Goal: Task Accomplishment & Management: Use online tool/utility

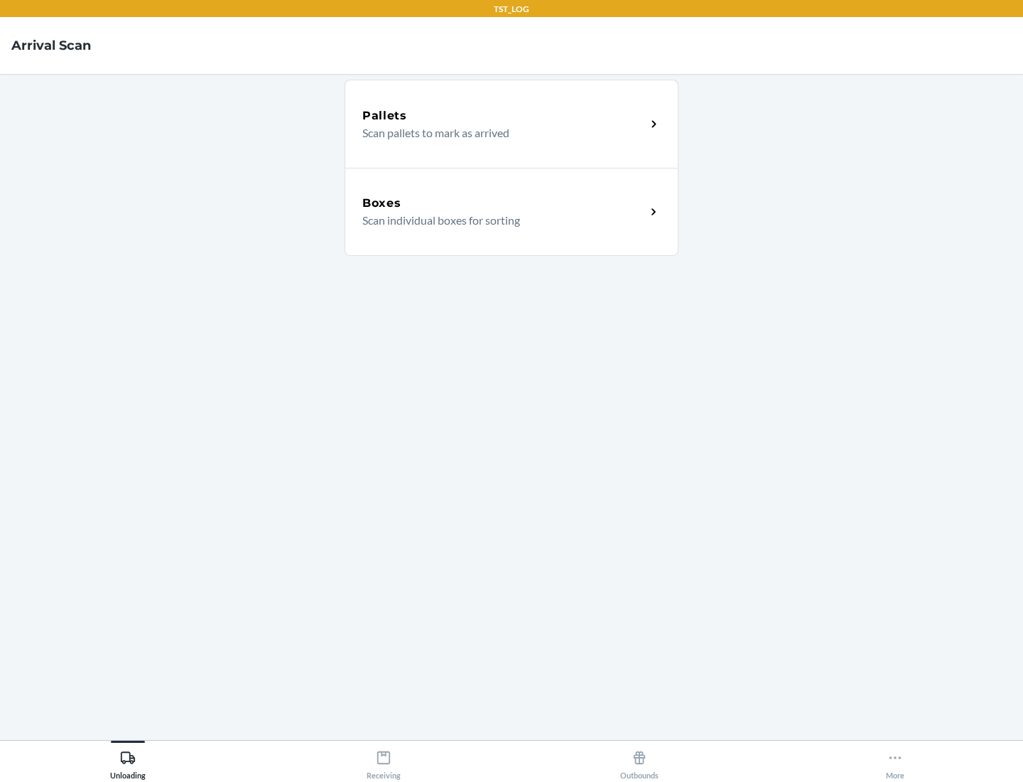
click at [504, 203] on div "Boxes" at bounding box center [504, 203] width 284 height 17
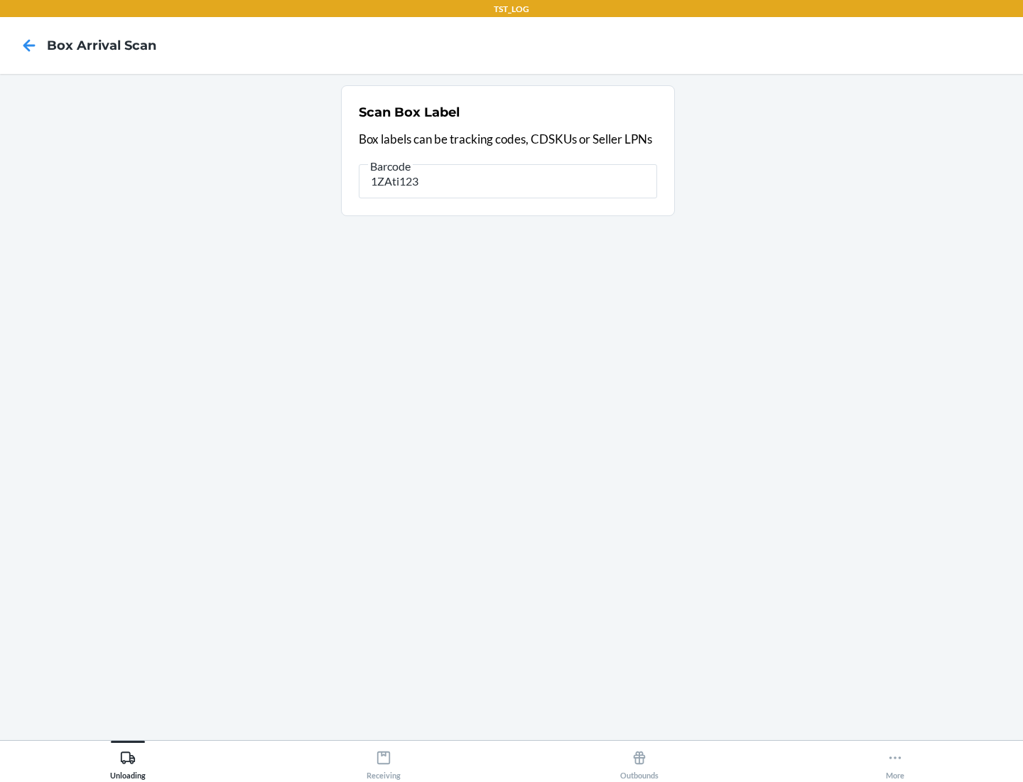
type input "1ZAti123"
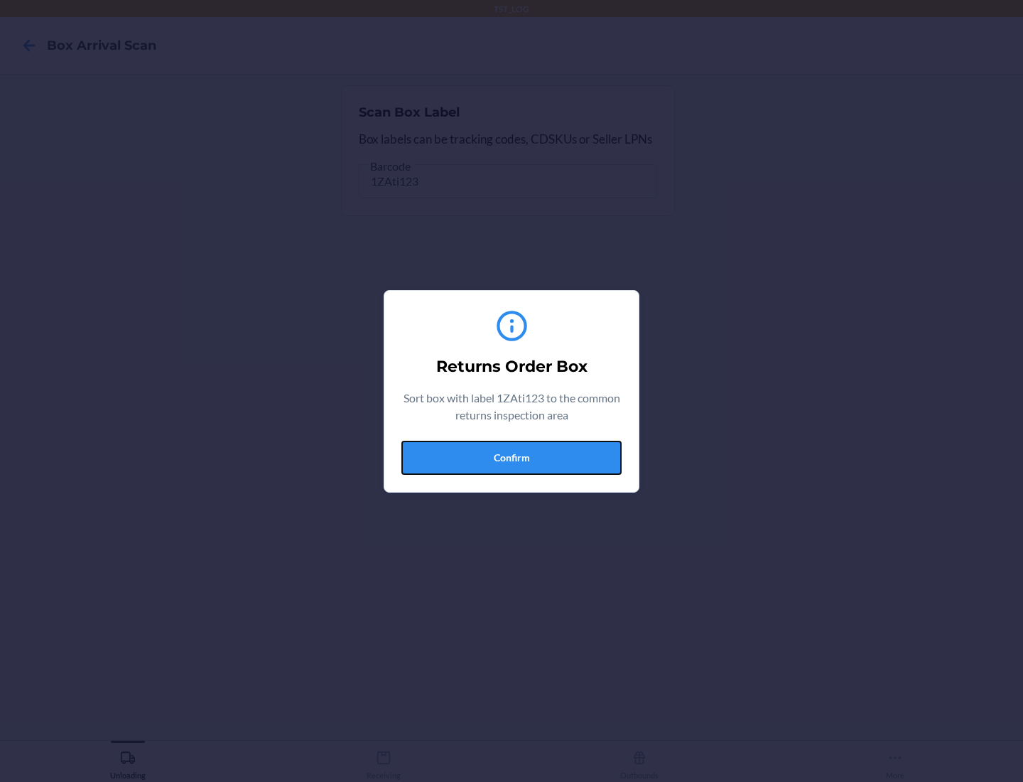
click at [512, 457] on button "Confirm" at bounding box center [511, 458] width 220 height 34
